Goal: Find specific page/section: Find specific page/section

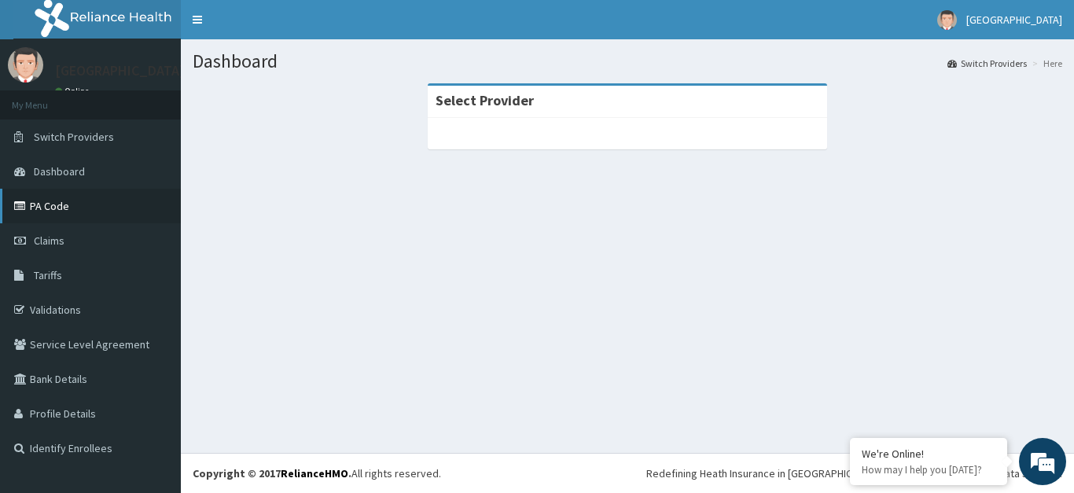
click at [65, 194] on link "PA Code" at bounding box center [90, 206] width 181 height 35
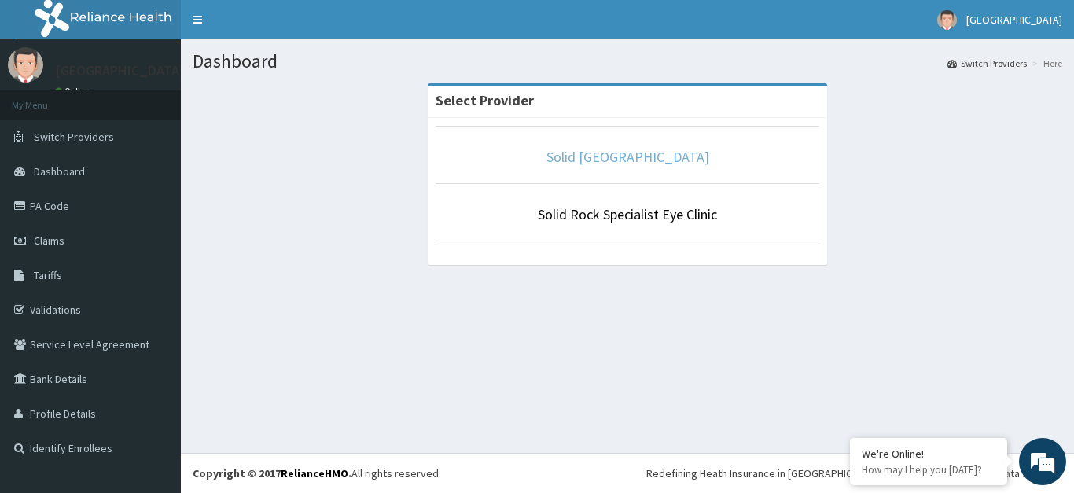
click at [636, 161] on link "Solid [GEOGRAPHIC_DATA]" at bounding box center [628, 157] width 163 height 18
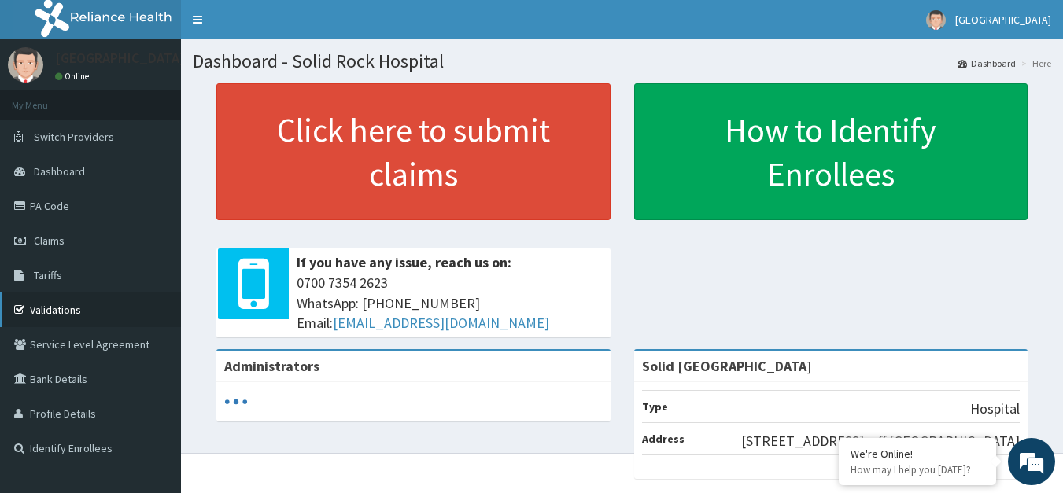
click at [31, 315] on link "Validations" at bounding box center [90, 310] width 181 height 35
